Goal: Information Seeking & Learning: Check status

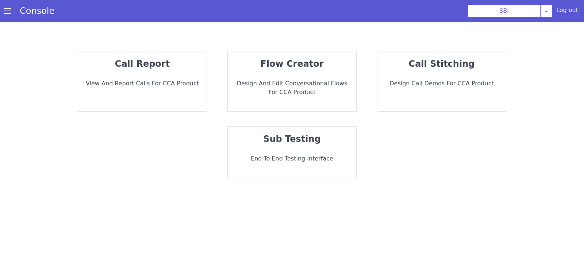
click at [190, 104] on div "call report View and report calls for CCA Product" at bounding box center [142, 81] width 128 height 60
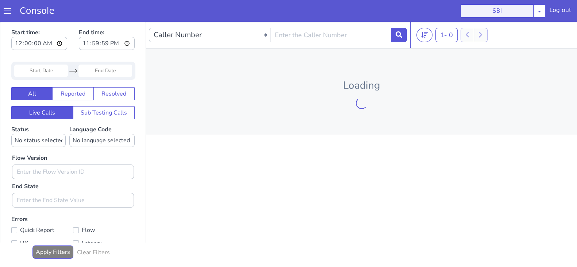
click at [529, 9] on button "SBI" at bounding box center [496, 10] width 73 height 13
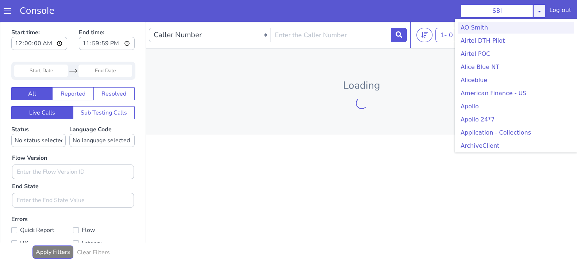
click at [542, 13] on icon at bounding box center [539, 11] width 6 height 6
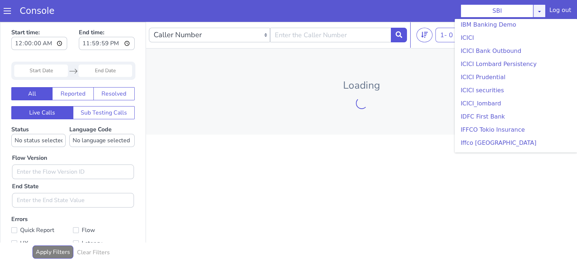
scroll to position [934, 0]
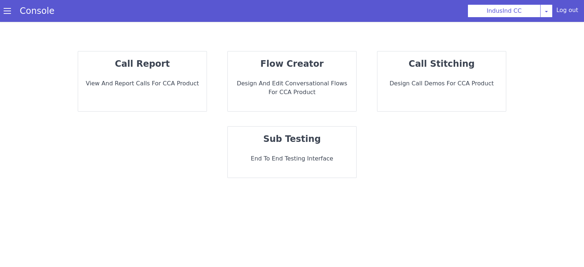
click at [174, 76] on div "call report View and report calls for CCA Product" at bounding box center [142, 81] width 128 height 60
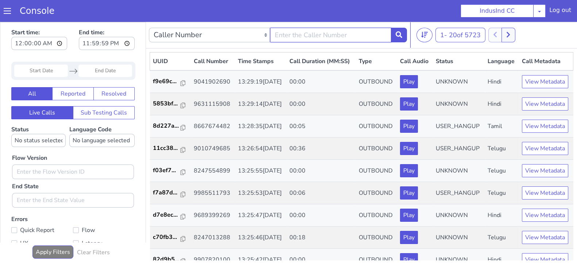
click at [308, 35] on input "text" at bounding box center [330, 35] width 121 height 15
type input "8240938442"
click at [398, 37] on icon at bounding box center [398, 34] width 7 height 7
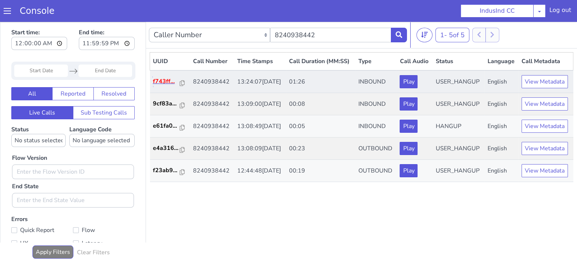
click at [165, 86] on p "f743ff..." at bounding box center [166, 81] width 27 height 9
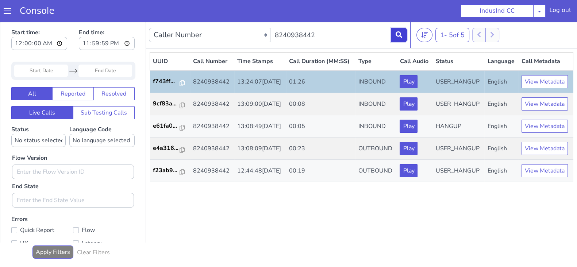
click at [395, 33] on button at bounding box center [399, 35] width 16 height 15
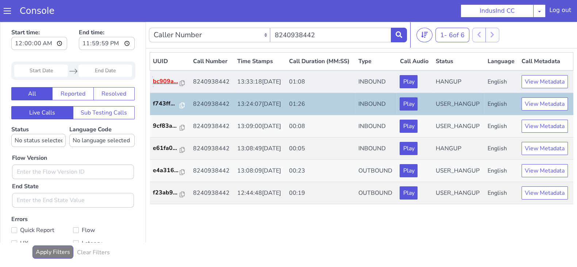
click at [159, 86] on p "bc909a..." at bounding box center [166, 81] width 27 height 9
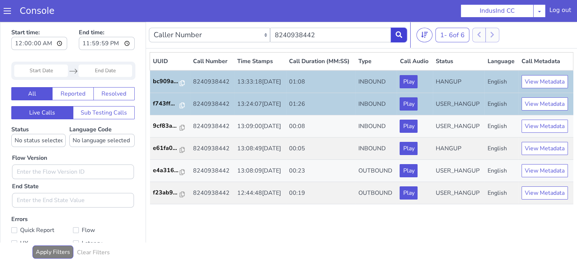
click at [394, 32] on button at bounding box center [399, 35] width 16 height 15
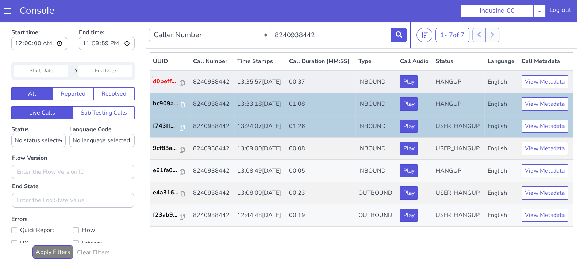
click at [165, 86] on p "d0beff..." at bounding box center [166, 81] width 27 height 9
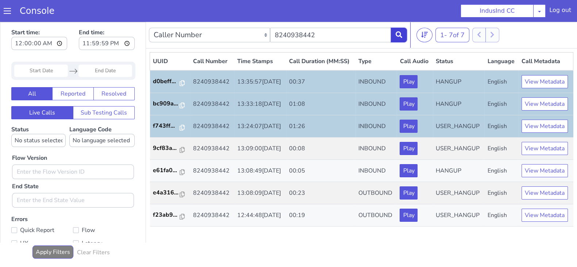
click at [402, 34] on icon at bounding box center [398, 34] width 7 height 7
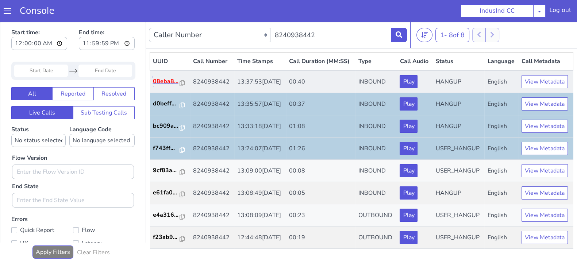
click at [169, 86] on p "08eba8..." at bounding box center [166, 81] width 27 height 9
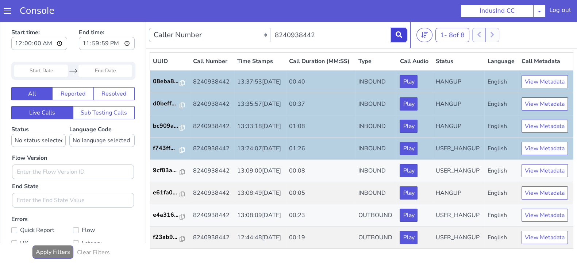
click at [399, 37] on icon at bounding box center [398, 34] width 7 height 7
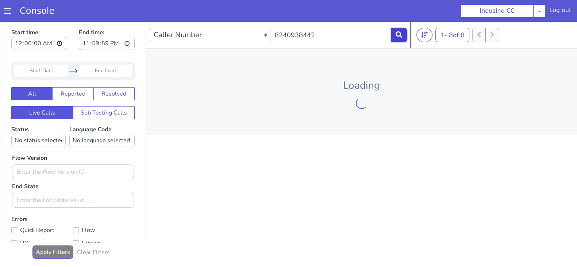
click at [399, 37] on icon at bounding box center [398, 34] width 7 height 7
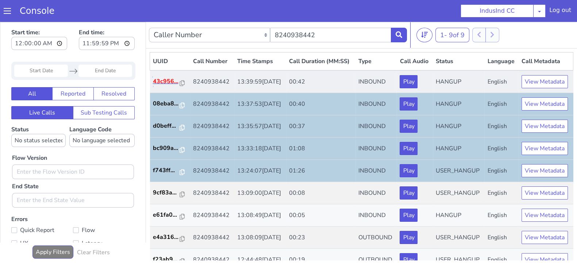
click at [166, 86] on p "43c956..." at bounding box center [166, 81] width 27 height 9
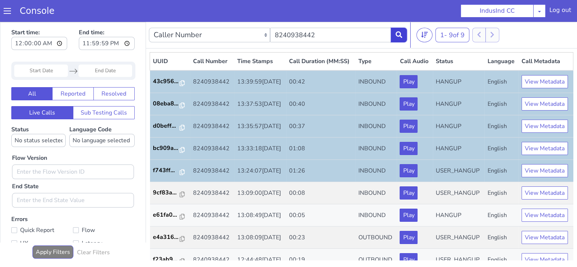
click at [396, 32] on icon at bounding box center [398, 34] width 7 height 7
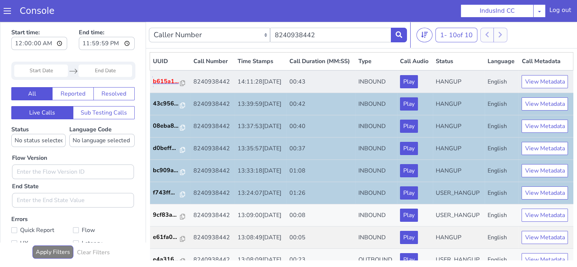
click at [161, 86] on p "b615a1..." at bounding box center [167, 81] width 28 height 9
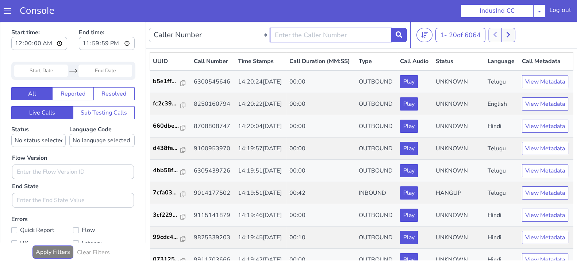
type input "8240938442"
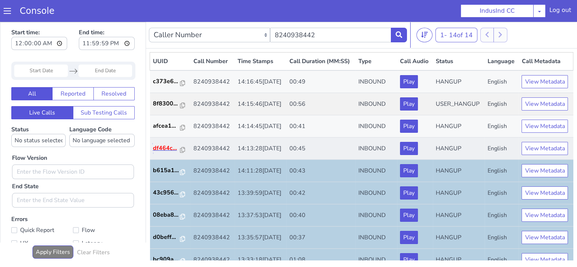
click at [254, 31] on p "df464c..." at bounding box center [253, 26] width 28 height 9
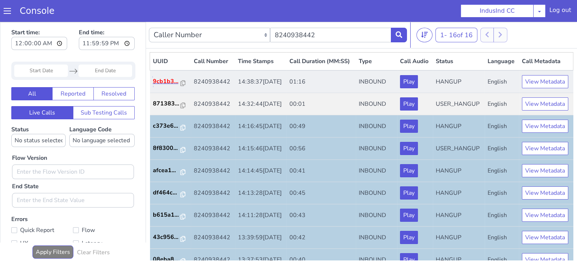
click at [169, 68] on p "9cb1b3..." at bounding box center [174, 63] width 28 height 9
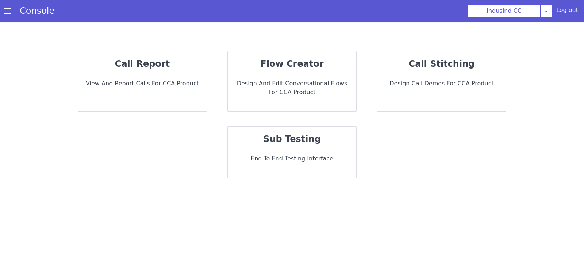
click at [391, 70] on p "call report" at bounding box center [425, 37] width 69 height 108
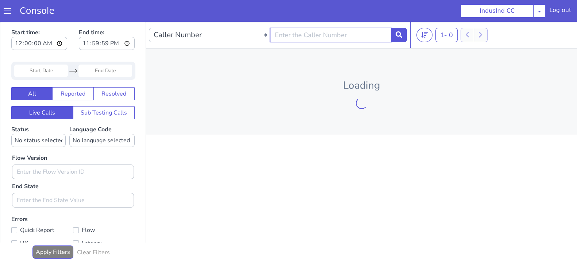
click at [283, 31] on input "text" at bounding box center [330, 35] width 121 height 15
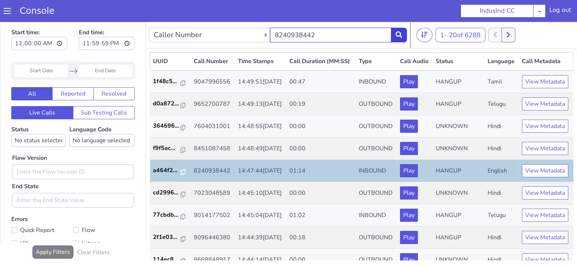
type input "8240938442"
click at [395, 33] on button at bounding box center [399, 35] width 16 height 15
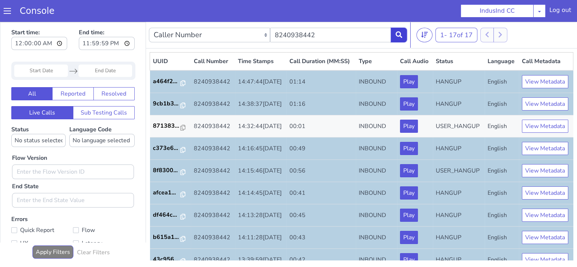
click at [402, 38] on button at bounding box center [399, 35] width 16 height 15
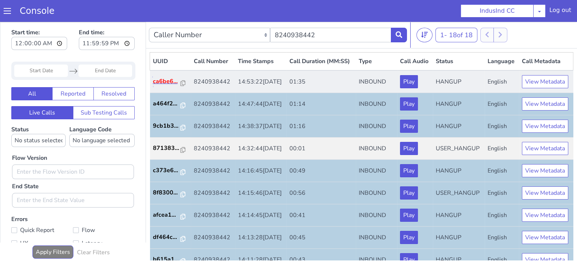
click at [160, 86] on p "ca6be6..." at bounding box center [167, 81] width 28 height 9
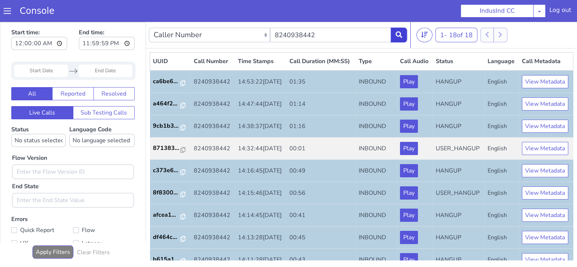
click at [394, 34] on button at bounding box center [399, 35] width 16 height 15
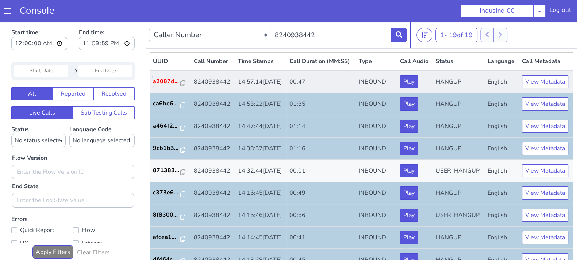
click at [165, 86] on p "a2087d..." at bounding box center [167, 81] width 28 height 9
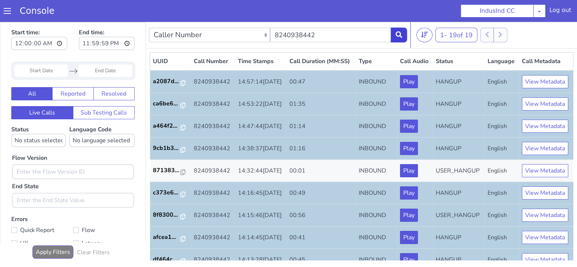
click at [398, 31] on icon at bounding box center [398, 34] width 7 height 7
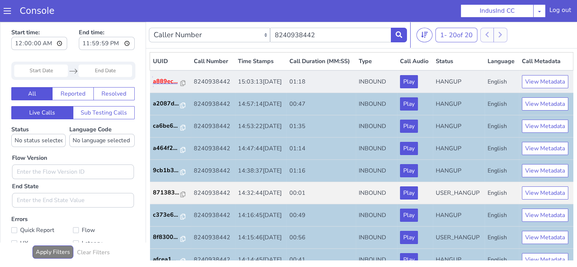
click at [161, 86] on p "a889ec..." at bounding box center [167, 81] width 28 height 9
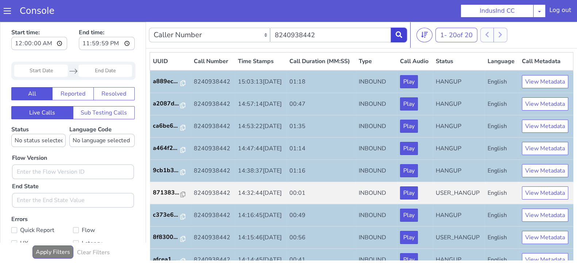
click at [401, 33] on icon at bounding box center [398, 34] width 7 height 7
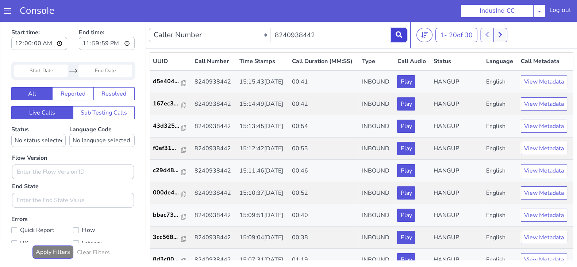
scroll to position [182, 0]
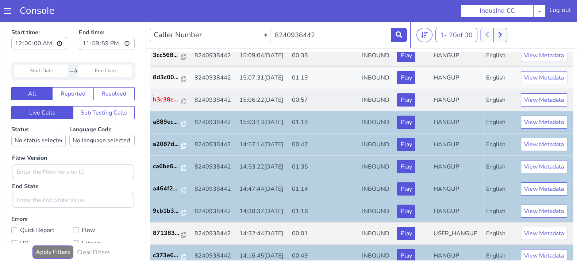
click at [163, 104] on p "b3c38e..." at bounding box center [167, 99] width 28 height 9
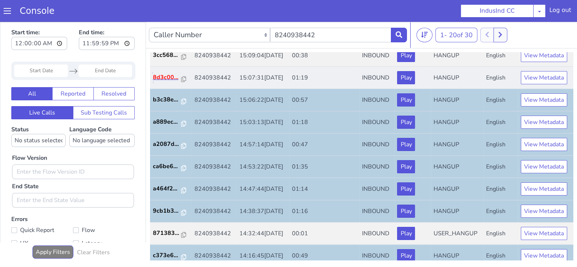
click at [162, 82] on p "8d3c00..." at bounding box center [167, 77] width 28 height 9
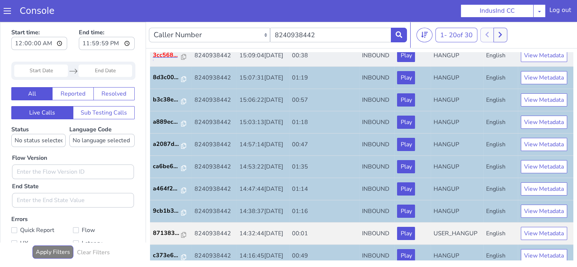
click at [166, 59] on p "3cc568..." at bounding box center [167, 55] width 28 height 9
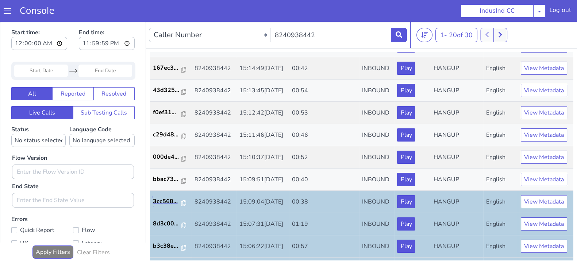
scroll to position [38, 0]
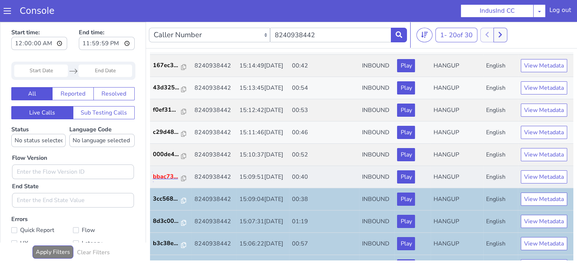
click at [163, 181] on p "bbac73..." at bounding box center [167, 176] width 28 height 9
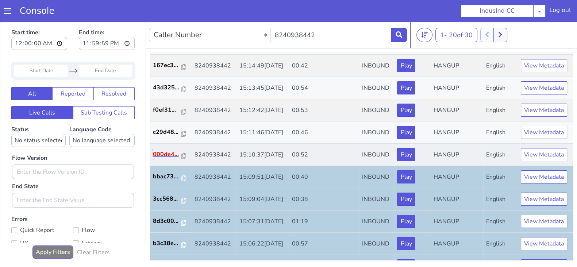
click at [164, 159] on p "000de4..." at bounding box center [167, 154] width 28 height 9
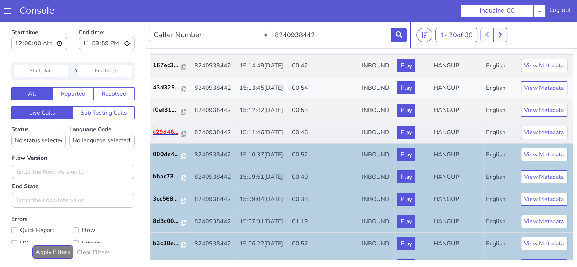
click at [171, 136] on p "c29d48..." at bounding box center [167, 132] width 28 height 9
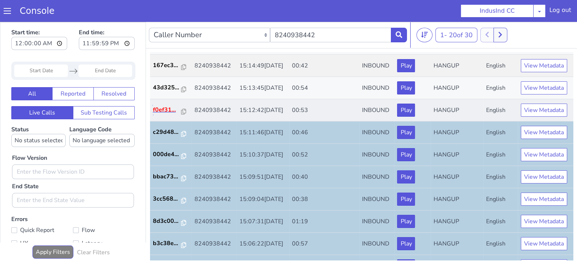
click at [161, 114] on p "f0ef31..." at bounding box center [167, 109] width 28 height 9
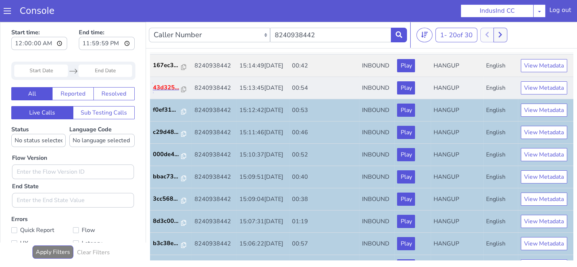
click at [170, 92] on p "43d325..." at bounding box center [167, 87] width 28 height 9
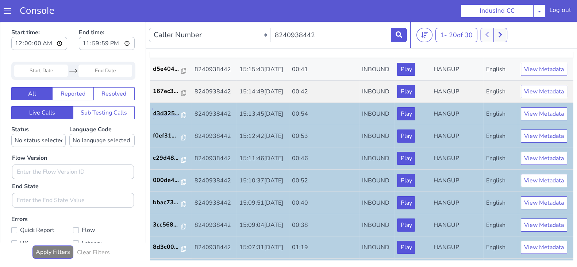
scroll to position [0, 0]
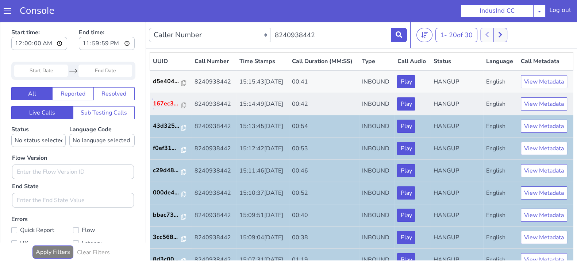
click at [169, 108] on p "167ec3..." at bounding box center [167, 103] width 28 height 9
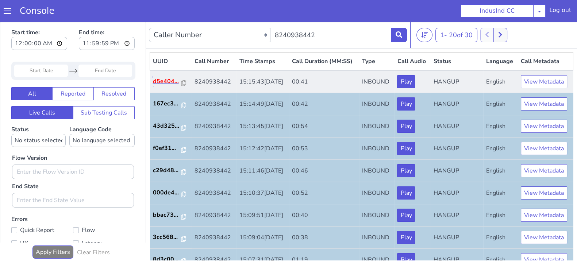
click at [164, 86] on p "d5e404..." at bounding box center [167, 81] width 28 height 9
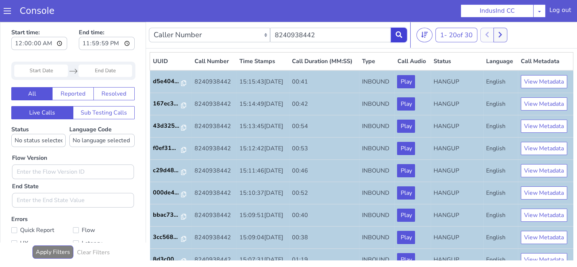
click at [402, 37] on button at bounding box center [399, 35] width 16 height 15
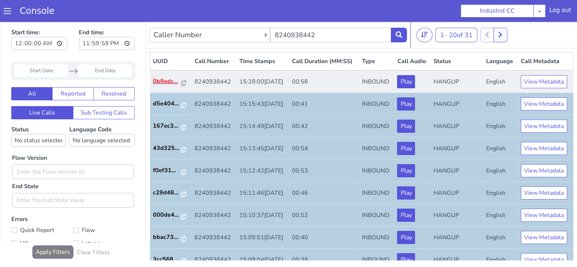
click at [158, 86] on p "0b9edc..." at bounding box center [167, 81] width 28 height 9
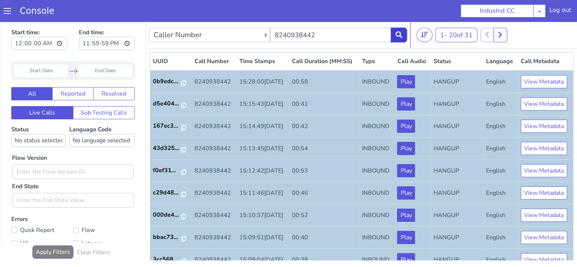
click at [398, 32] on icon at bounding box center [398, 34] width 7 height 7
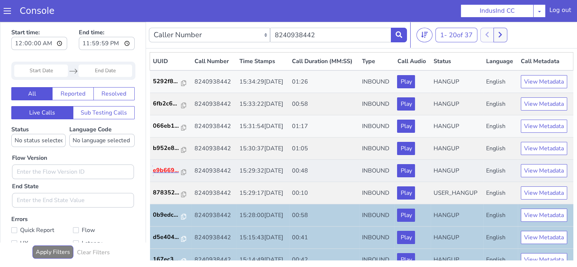
click at [171, 175] on p "e9b669..." at bounding box center [167, 170] width 28 height 9
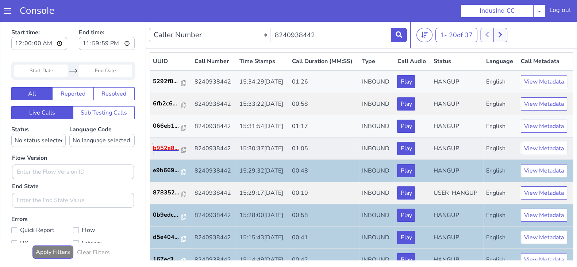
click at [175, 153] on p "b952e8..." at bounding box center [167, 148] width 28 height 9
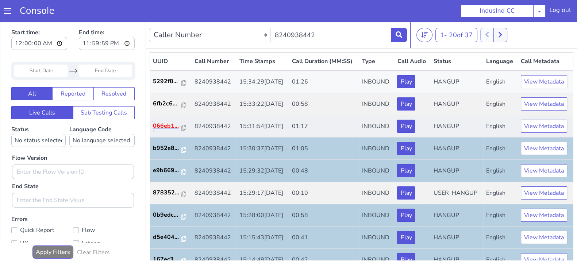
click at [159, 130] on p "066eb1..." at bounding box center [167, 125] width 28 height 9
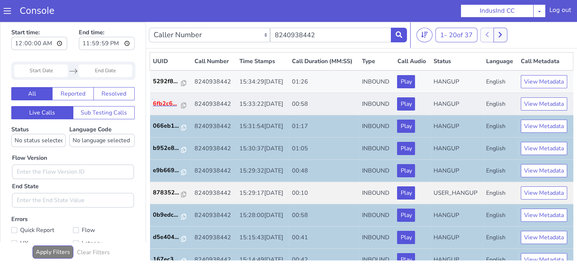
click at [166, 108] on p "6fb2c6..." at bounding box center [167, 103] width 28 height 9
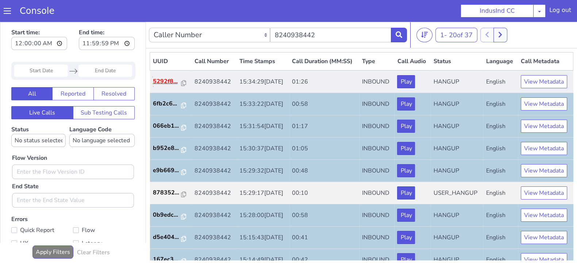
click at [160, 86] on p "5292f8..." at bounding box center [167, 81] width 28 height 9
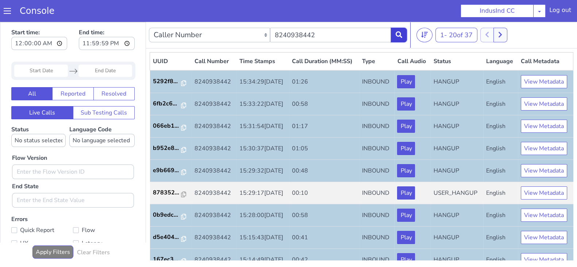
click at [397, 34] on icon at bounding box center [398, 34] width 7 height 7
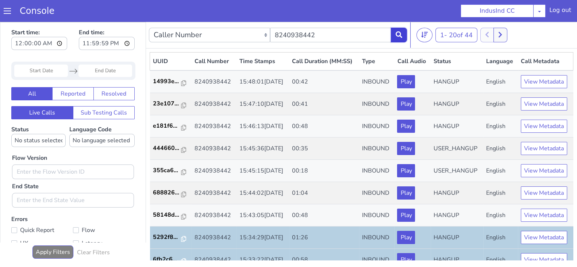
scroll to position [182, 0]
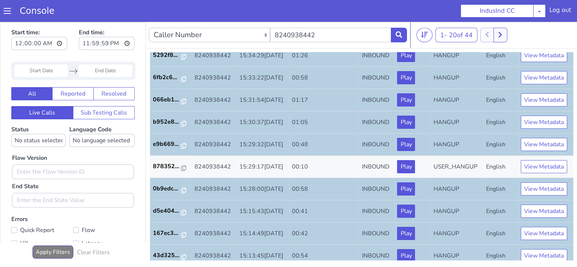
click at [161, 37] on p "58148d..." at bounding box center [167, 32] width 28 height 9
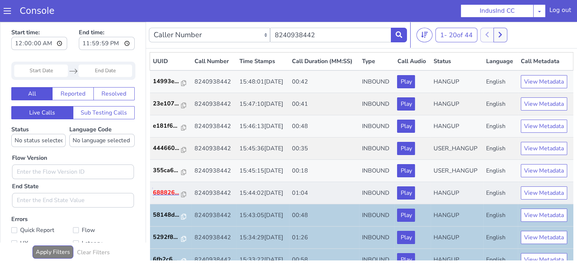
click at [167, 197] on p "688826..." at bounding box center [167, 192] width 28 height 9
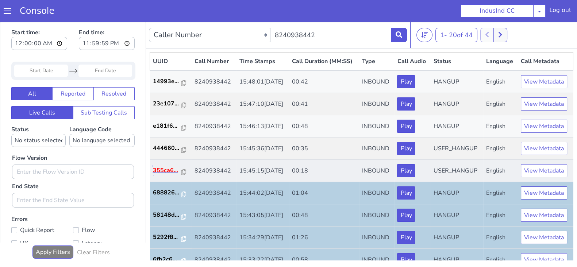
click at [167, 175] on p "355ca6..." at bounding box center [167, 170] width 28 height 9
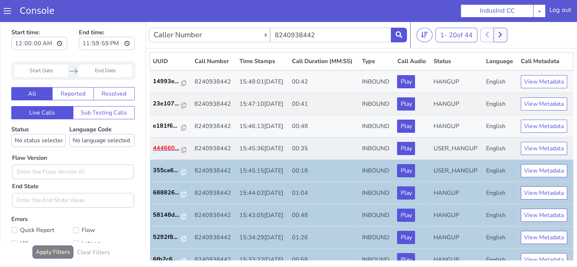
click at [166, 153] on p "444660..." at bounding box center [167, 148] width 28 height 9
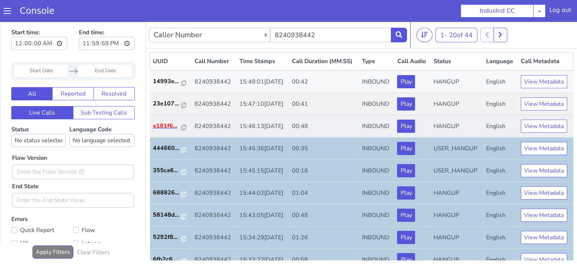
click at [162, 130] on p "e181f6..." at bounding box center [167, 125] width 28 height 9
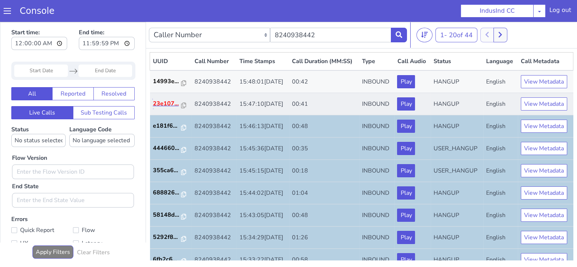
click at [166, 108] on p "23e107..." at bounding box center [167, 103] width 28 height 9
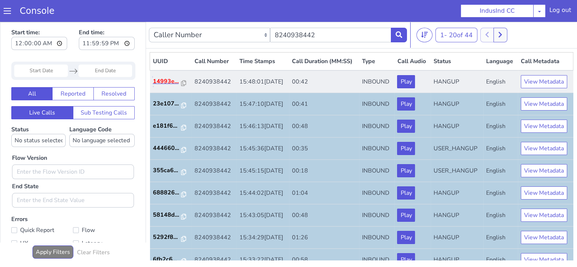
click at [170, 86] on p "14993e..." at bounding box center [167, 81] width 28 height 9
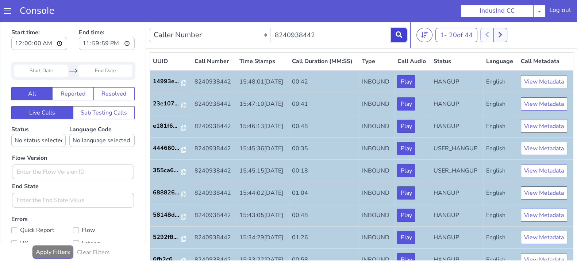
click at [398, 30] on button at bounding box center [399, 35] width 16 height 15
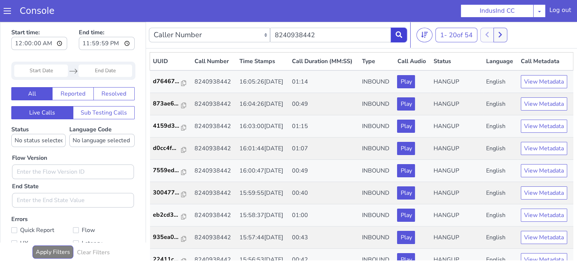
scroll to position [182, 0]
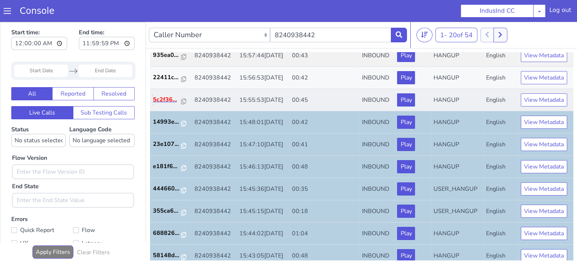
click at [163, 104] on p "5c2f36..." at bounding box center [167, 99] width 28 height 9
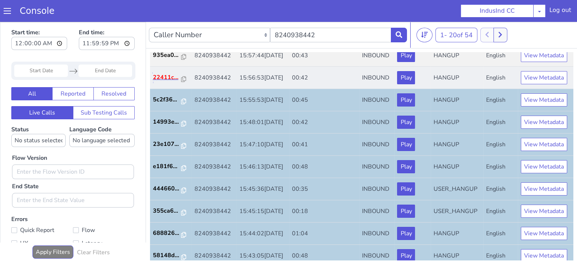
click at [168, 82] on p "22411c..." at bounding box center [167, 77] width 28 height 9
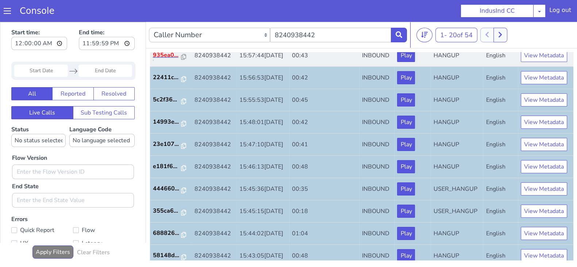
click at [164, 59] on p "935ea0..." at bounding box center [167, 55] width 28 height 9
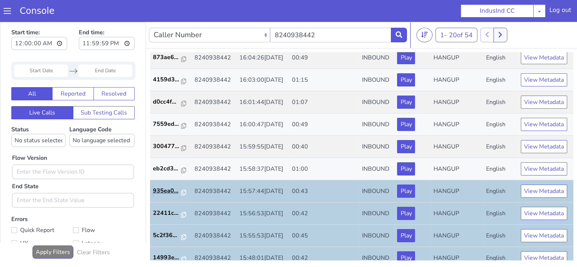
scroll to position [58, 0]
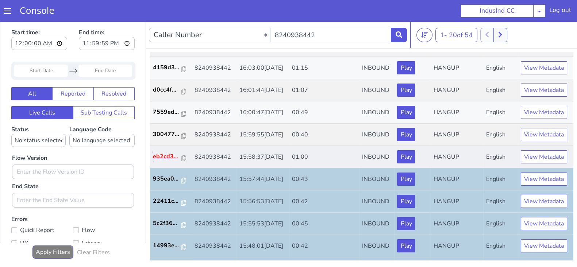
click at [170, 161] on p "eb2cd3..." at bounding box center [167, 156] width 28 height 9
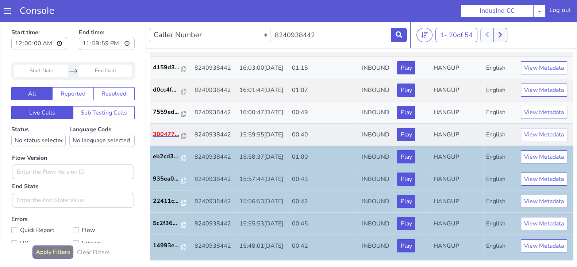
click at [164, 139] on p "300477..." at bounding box center [167, 134] width 28 height 9
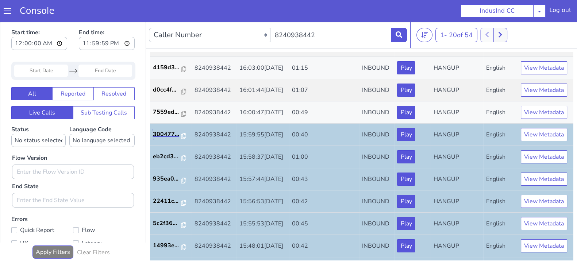
scroll to position [0, 0]
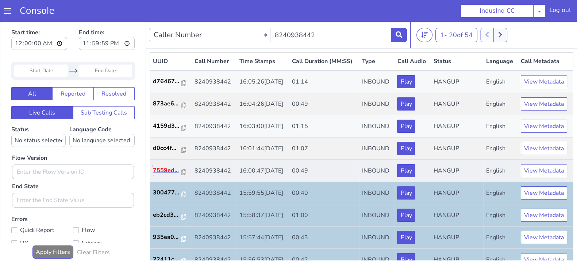
click at [172, 175] on p "7559ed..." at bounding box center [167, 170] width 28 height 9
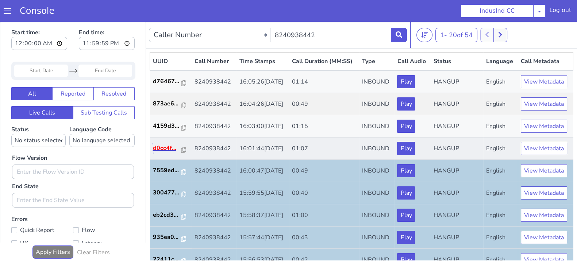
click at [159, 153] on p "d0cc4f..." at bounding box center [167, 148] width 28 height 9
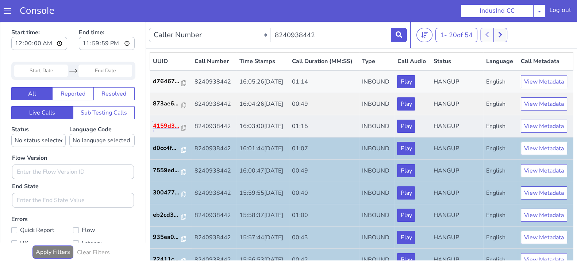
click at [165, 130] on p "4159d3..." at bounding box center [167, 125] width 28 height 9
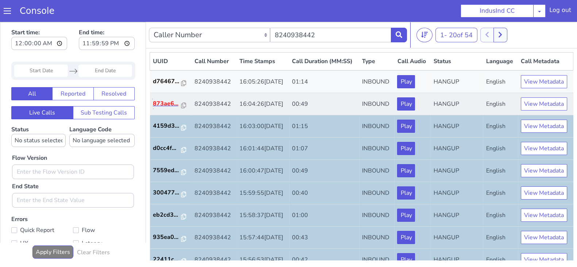
click at [165, 108] on p "873ae6..." at bounding box center [167, 103] width 28 height 9
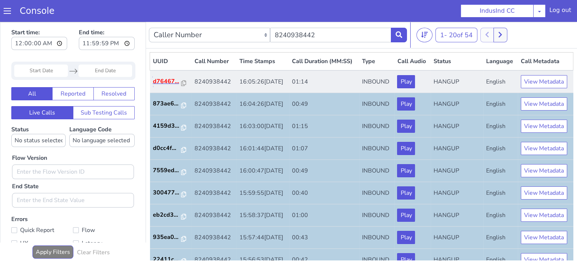
click at [171, 86] on p "d76467..." at bounding box center [167, 81] width 28 height 9
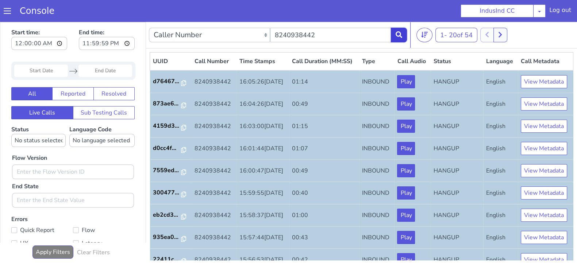
click at [400, 31] on icon at bounding box center [398, 34] width 7 height 7
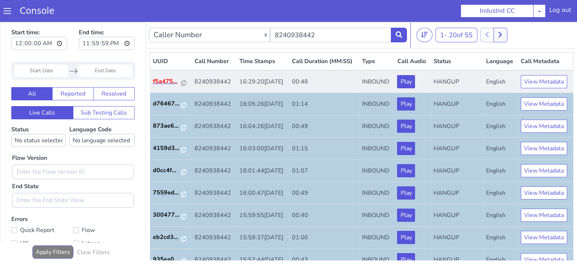
click at [166, 86] on p "f5a475..." at bounding box center [167, 81] width 28 height 9
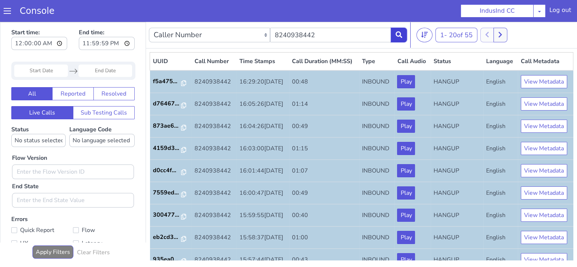
click at [393, 34] on button at bounding box center [399, 35] width 16 height 15
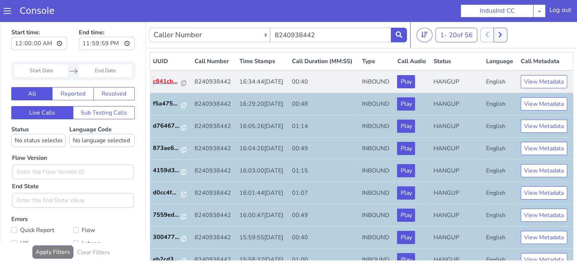
click at [164, 86] on p "c841cb..." at bounding box center [167, 81] width 28 height 9
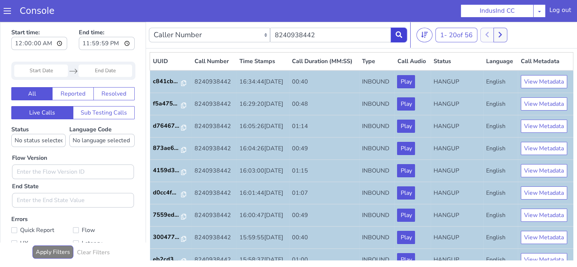
click at [399, 39] on button at bounding box center [399, 35] width 16 height 15
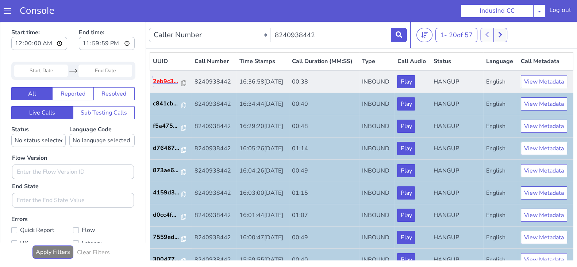
click at [165, 86] on p "2eb9c3..." at bounding box center [167, 81] width 28 height 9
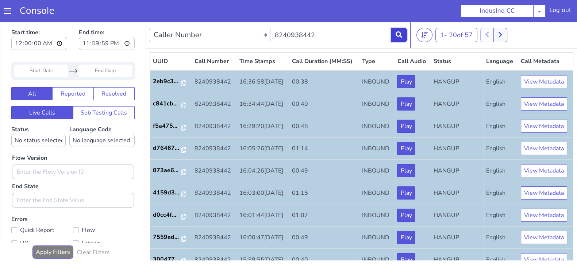
click at [405, 34] on button at bounding box center [399, 35] width 16 height 15
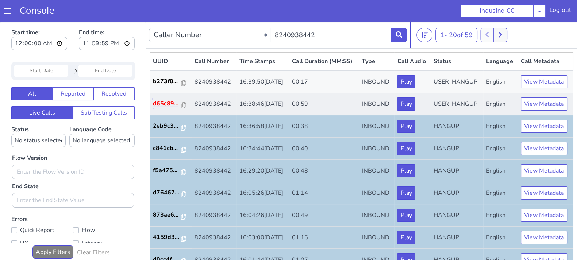
click at [161, 108] on p "d65c89..." at bounding box center [167, 103] width 28 height 9
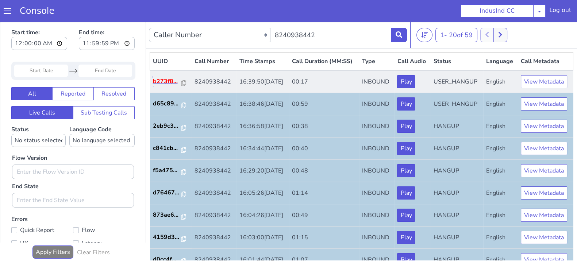
click at [165, 86] on p "b273f8..." at bounding box center [167, 81] width 28 height 9
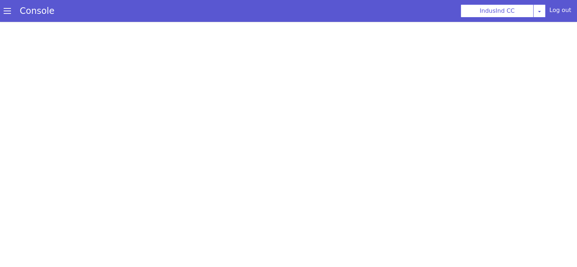
click at [295, 26] on div at bounding box center [288, 144] width 577 height 245
click at [286, 12] on section "Console IndusInd CC AO Smith Airtel DTH Pilot Airtel POC Alice Blue NT Aliceblu…" at bounding box center [288, 11] width 577 height 22
click at [219, 16] on section "Console IndusInd CC [PERSON_NAME] Airtel DTH Pilot Airtel POC [PERSON_NAME] Blu…" at bounding box center [288, 11] width 577 height 22
